Goal: Information Seeking & Learning: Learn about a topic

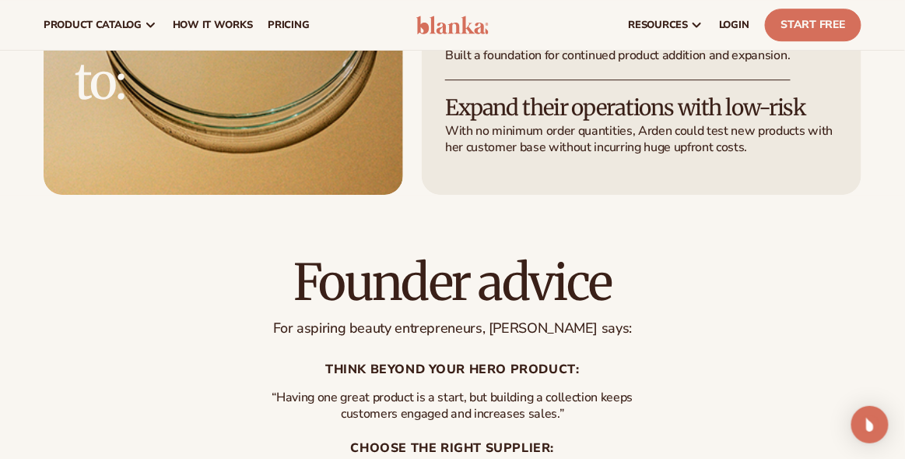
scroll to position [2568, 0]
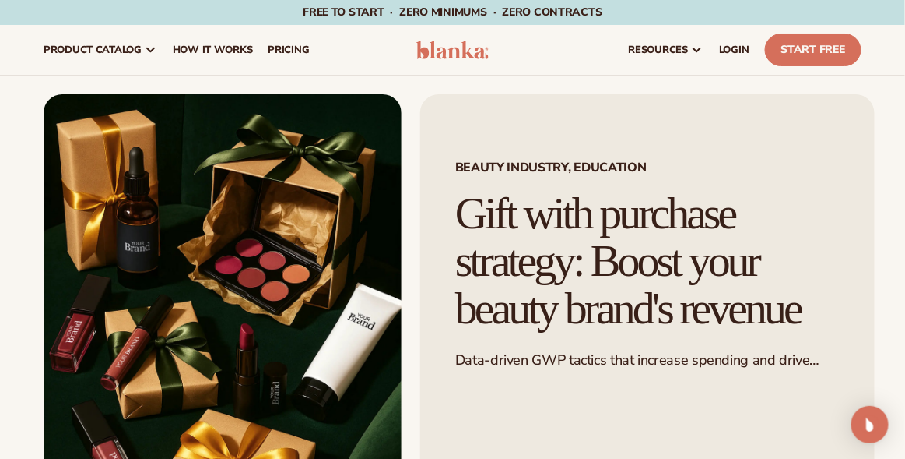
click at [418, 168] on div "Beauty industry, education Gift with purchase strategy: Boost your beauty brand…" at bounding box center [638, 316] width 473 height 444
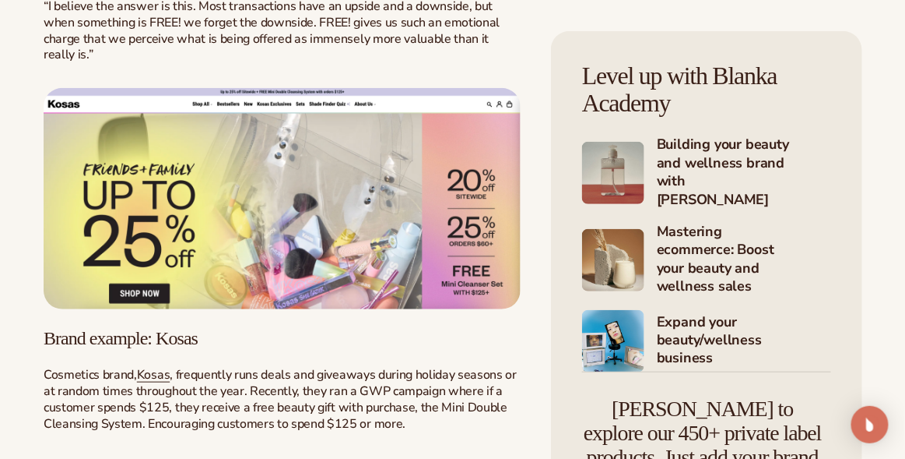
scroll to position [1868, 0]
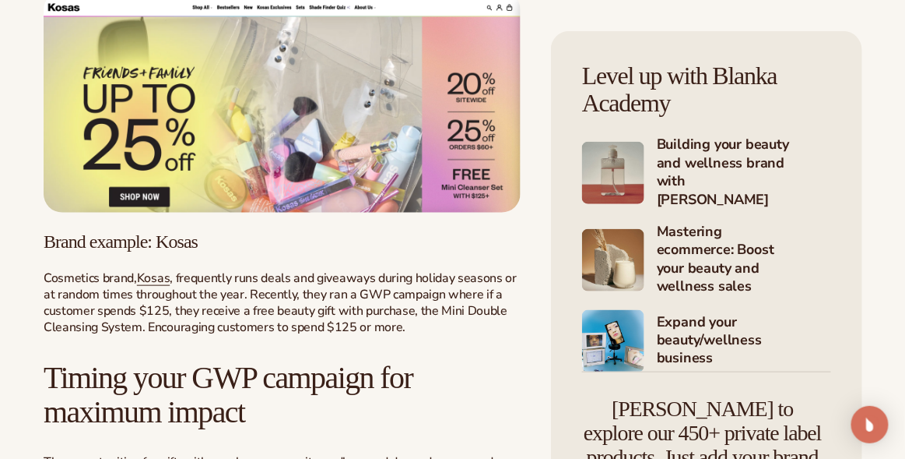
click at [298, 83] on img at bounding box center [282, 101] width 477 height 220
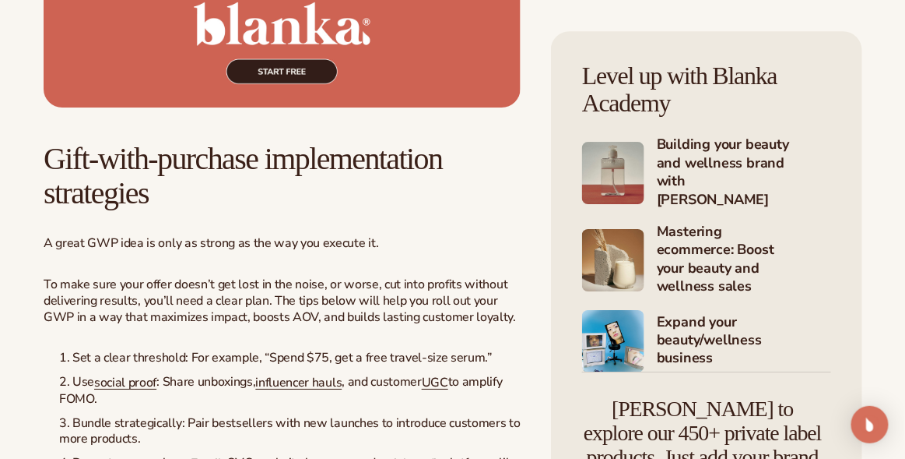
scroll to position [2958, 0]
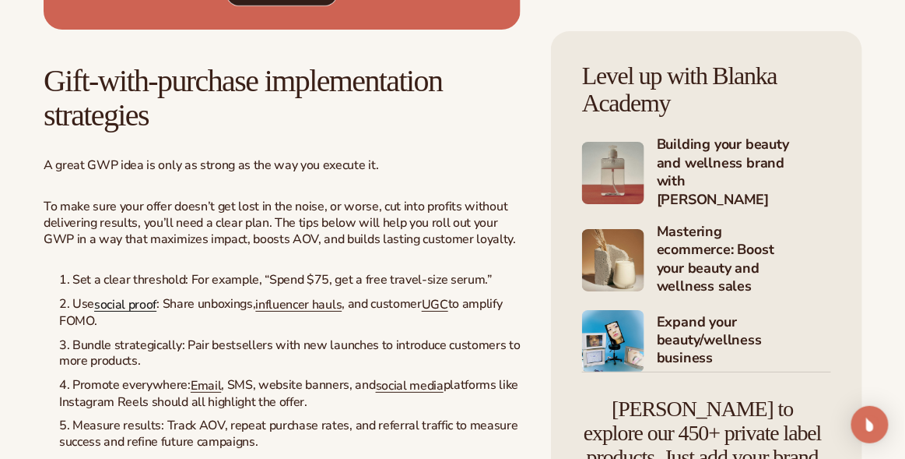
click at [135, 296] on span "social proof" at bounding box center [125, 304] width 62 height 17
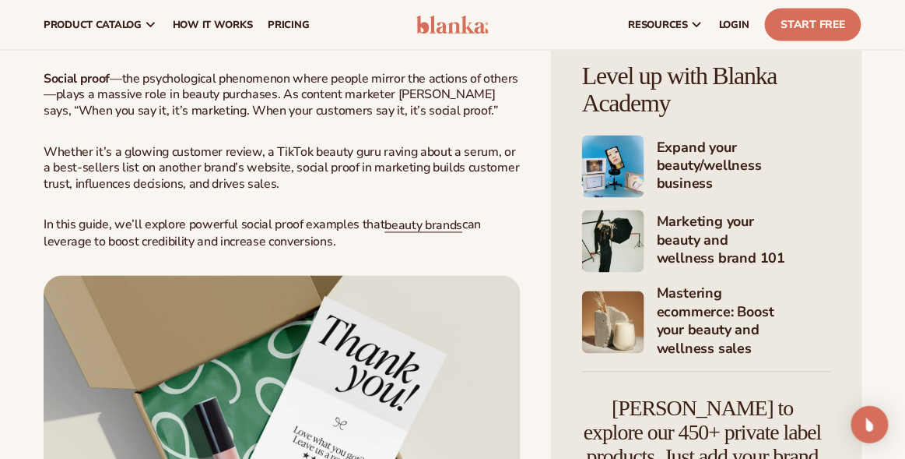
scroll to position [466, 0]
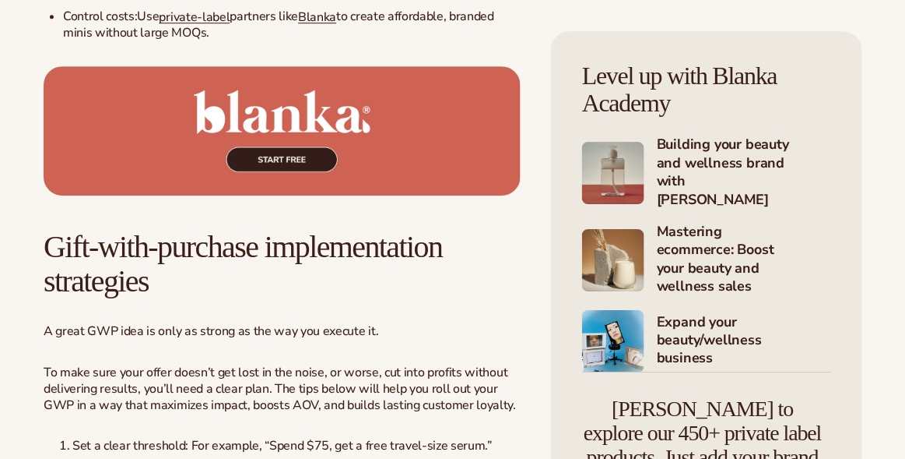
scroll to position [2958, 0]
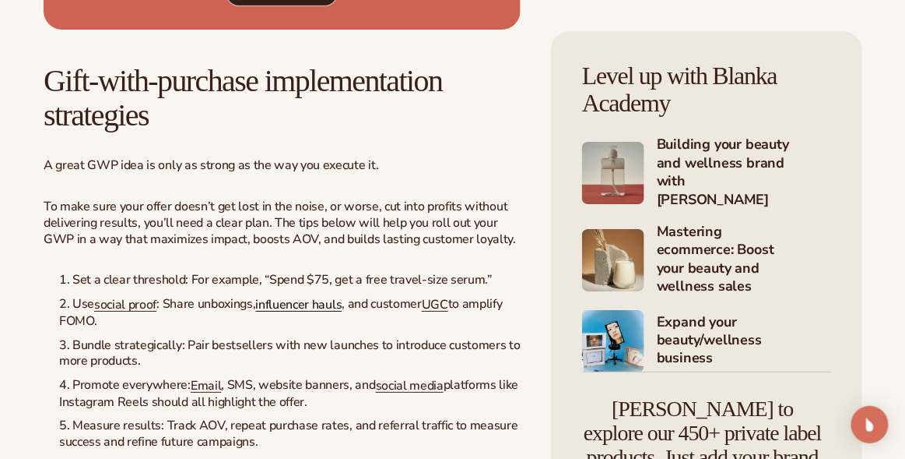
click at [322, 299] on span "influencer hauls" at bounding box center [299, 304] width 86 height 17
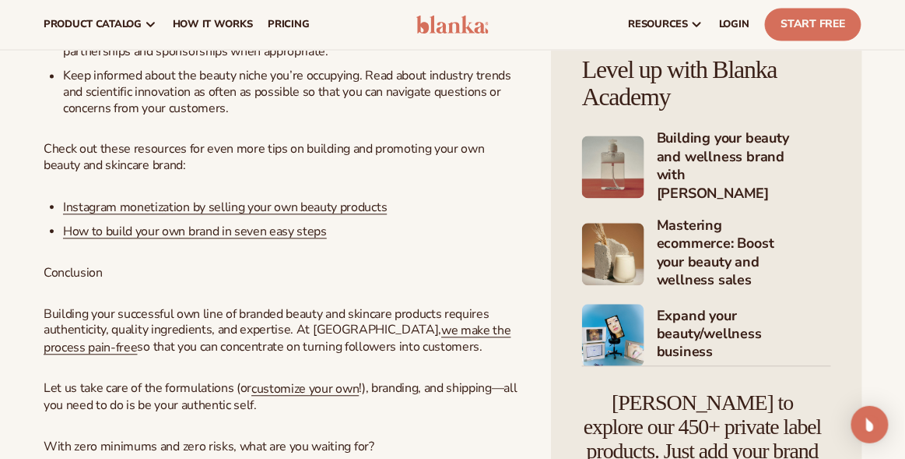
scroll to position [2257, 0]
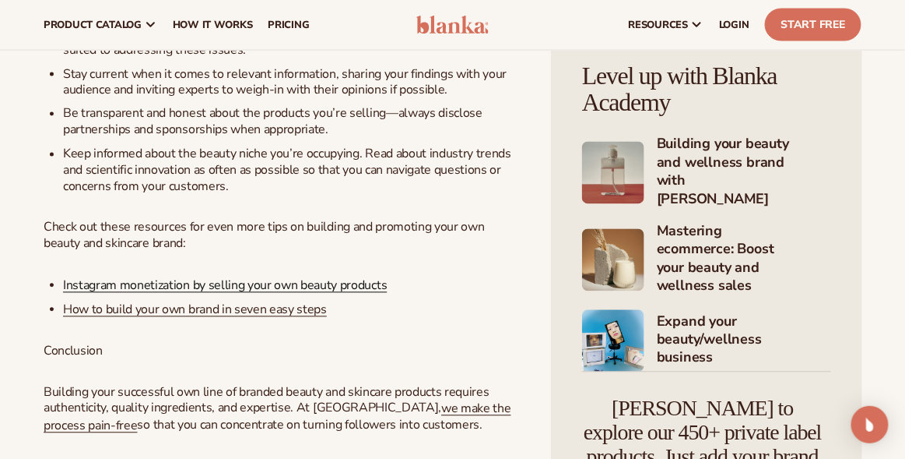
click at [278, 277] on span "Instagram monetization by selling your own beauty products" at bounding box center [225, 285] width 324 height 17
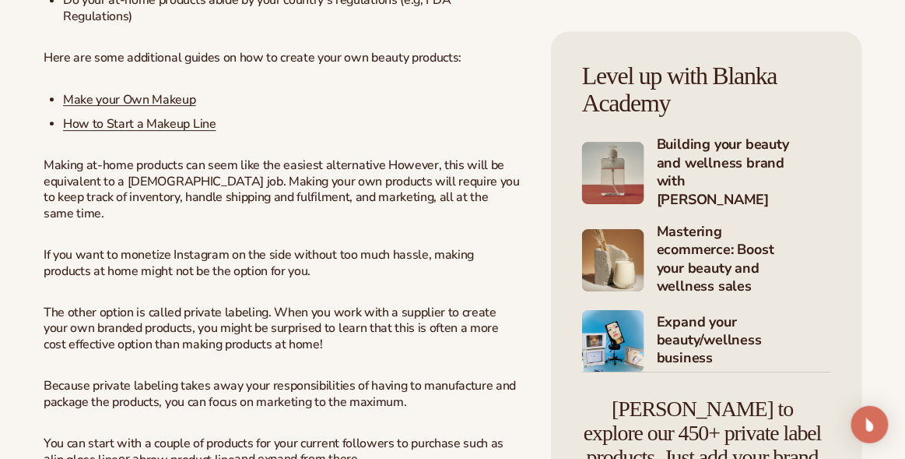
scroll to position [1245, 0]
click at [156, 90] on link "Make your Own Makeup" at bounding box center [129, 98] width 133 height 17
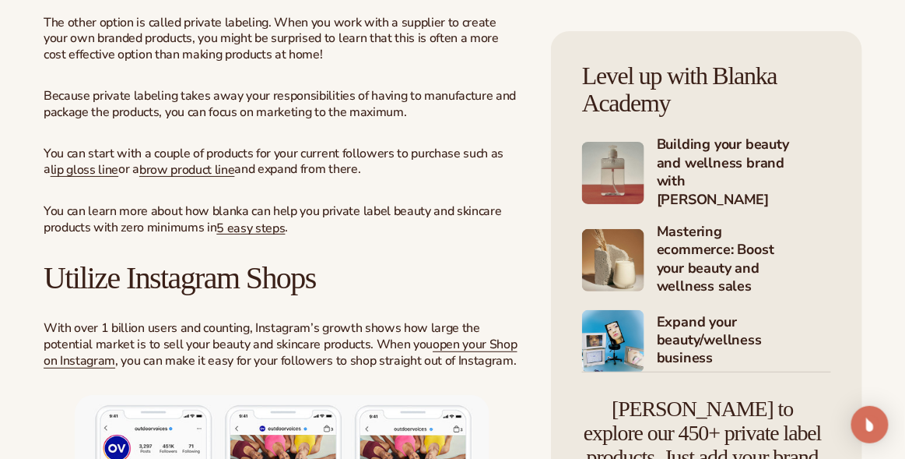
scroll to position [1634, 0]
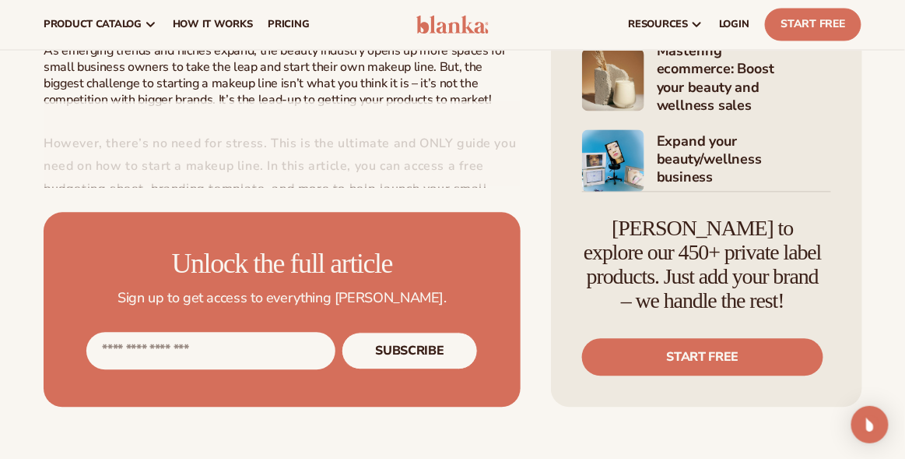
scroll to position [466, 0]
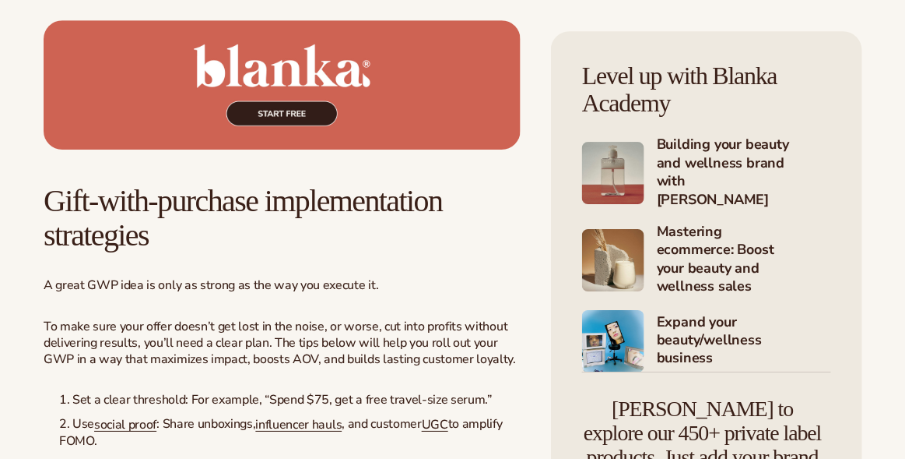
scroll to position [2958, 0]
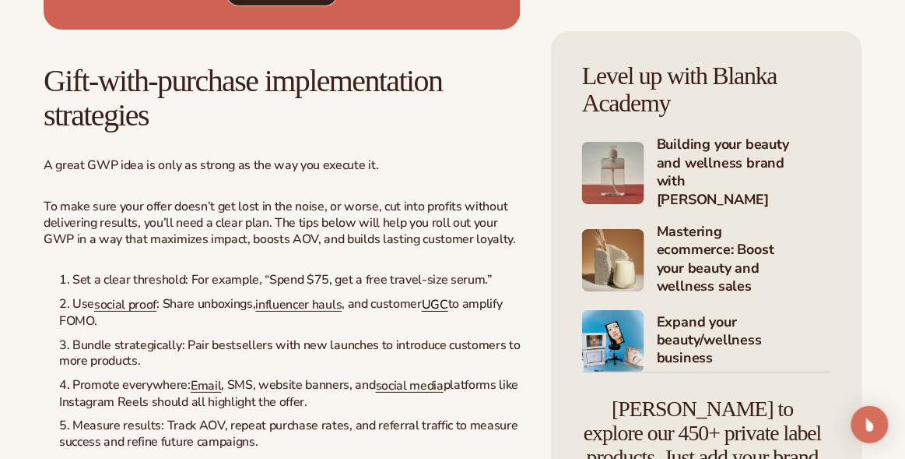
click at [445, 296] on span "UGC" at bounding box center [435, 304] width 26 height 17
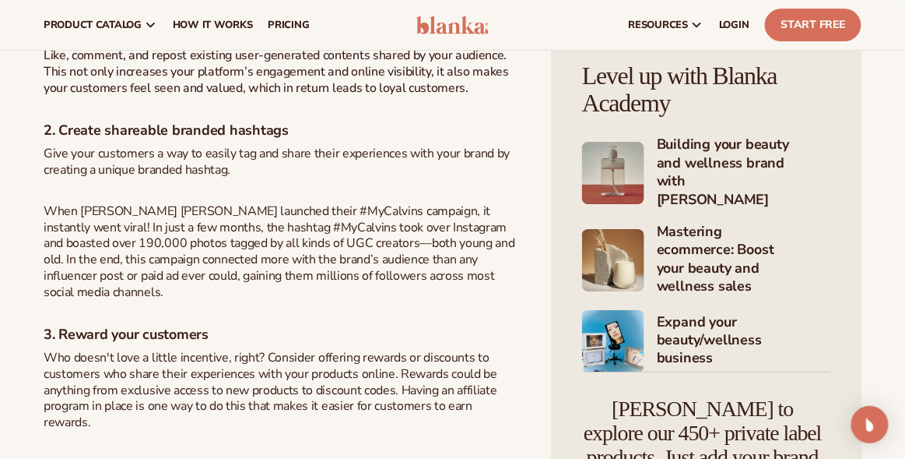
scroll to position [1167, 0]
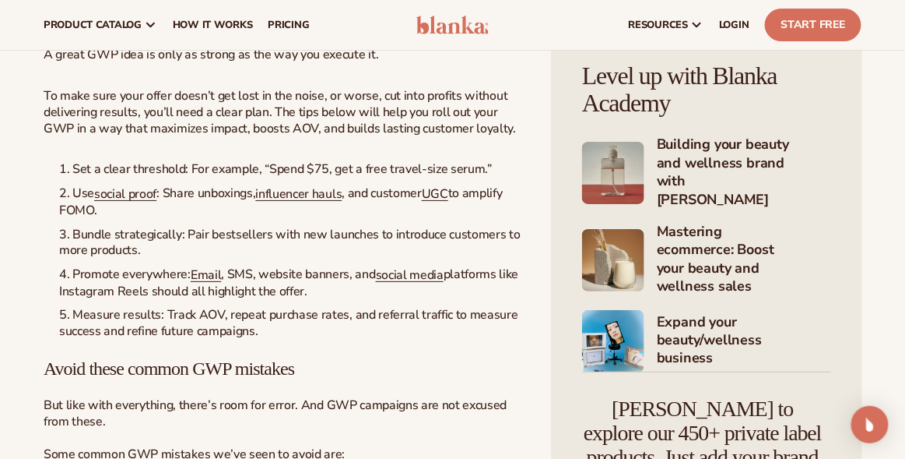
scroll to position [2802, 0]
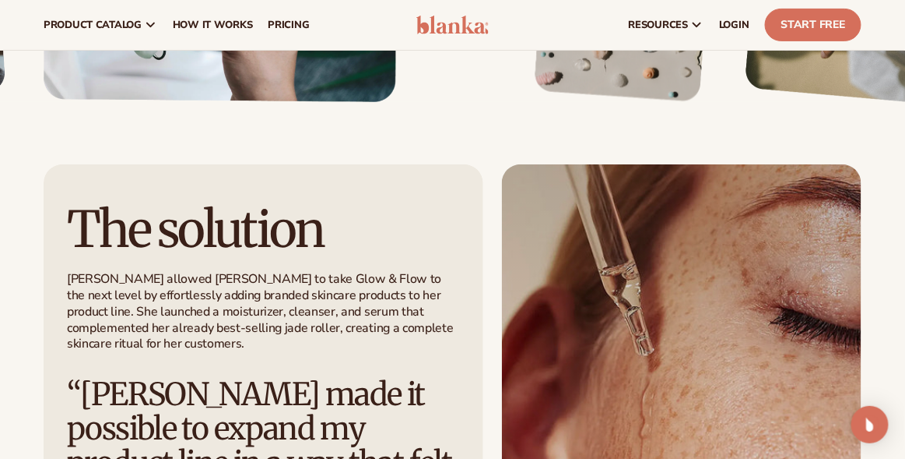
scroll to position [1401, 0]
